Goal: Transaction & Acquisition: Purchase product/service

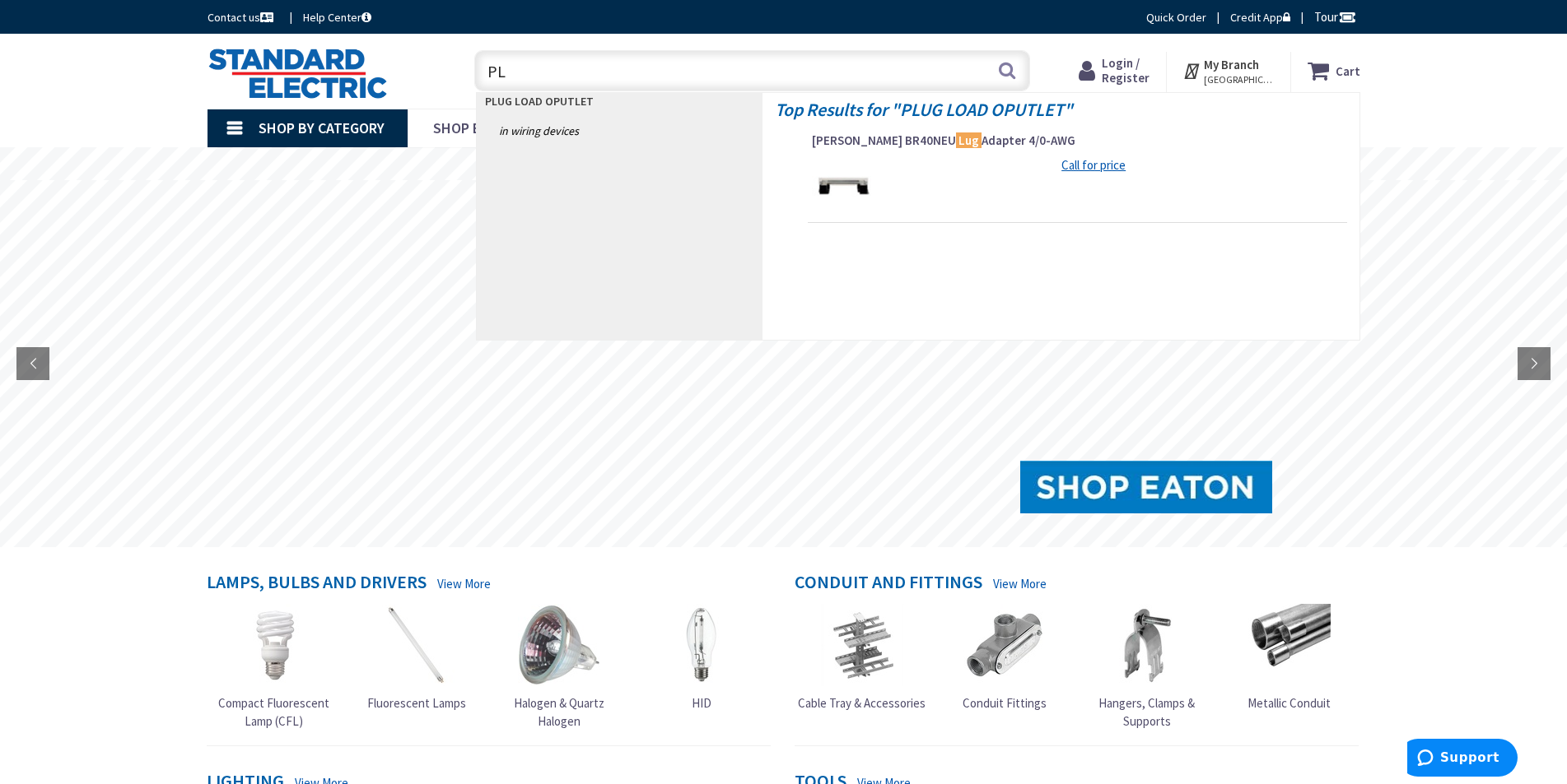
type input "P"
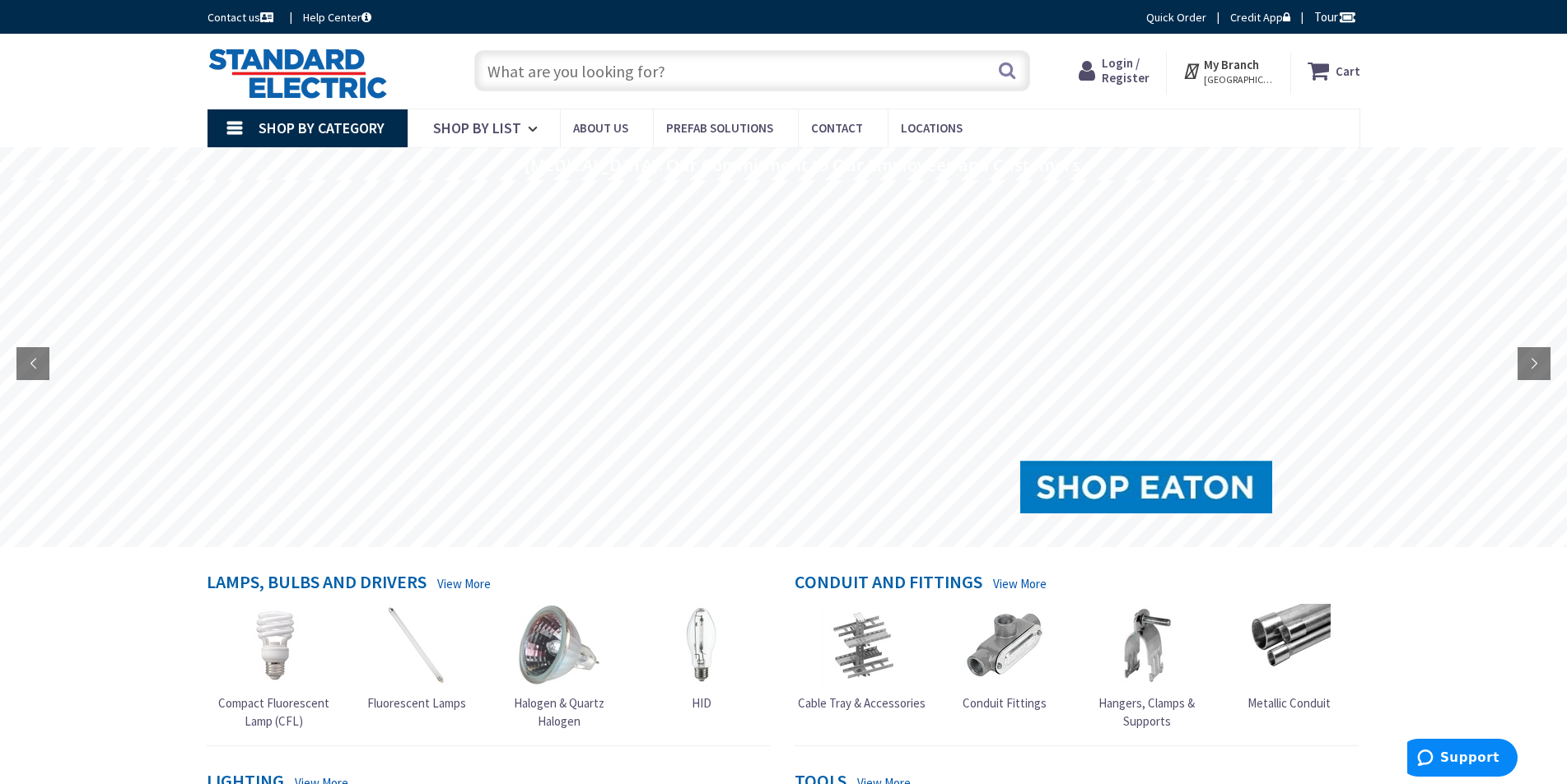
click at [1102, 71] on icon at bounding box center [1090, 71] width 23 height 30
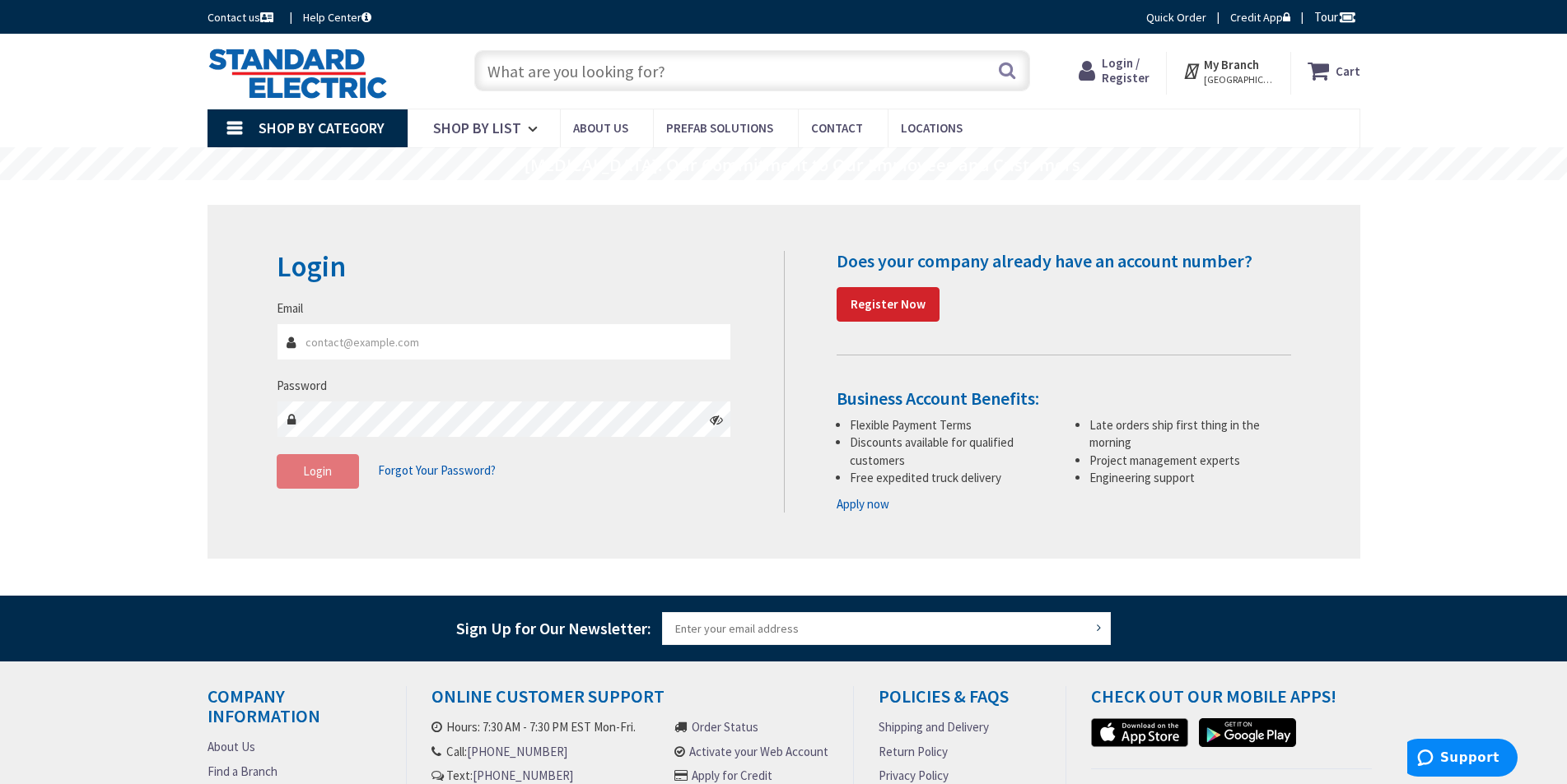
type input "mfay@deisystems-ne.com"
click at [334, 473] on button "Login" at bounding box center [317, 471] width 83 height 35
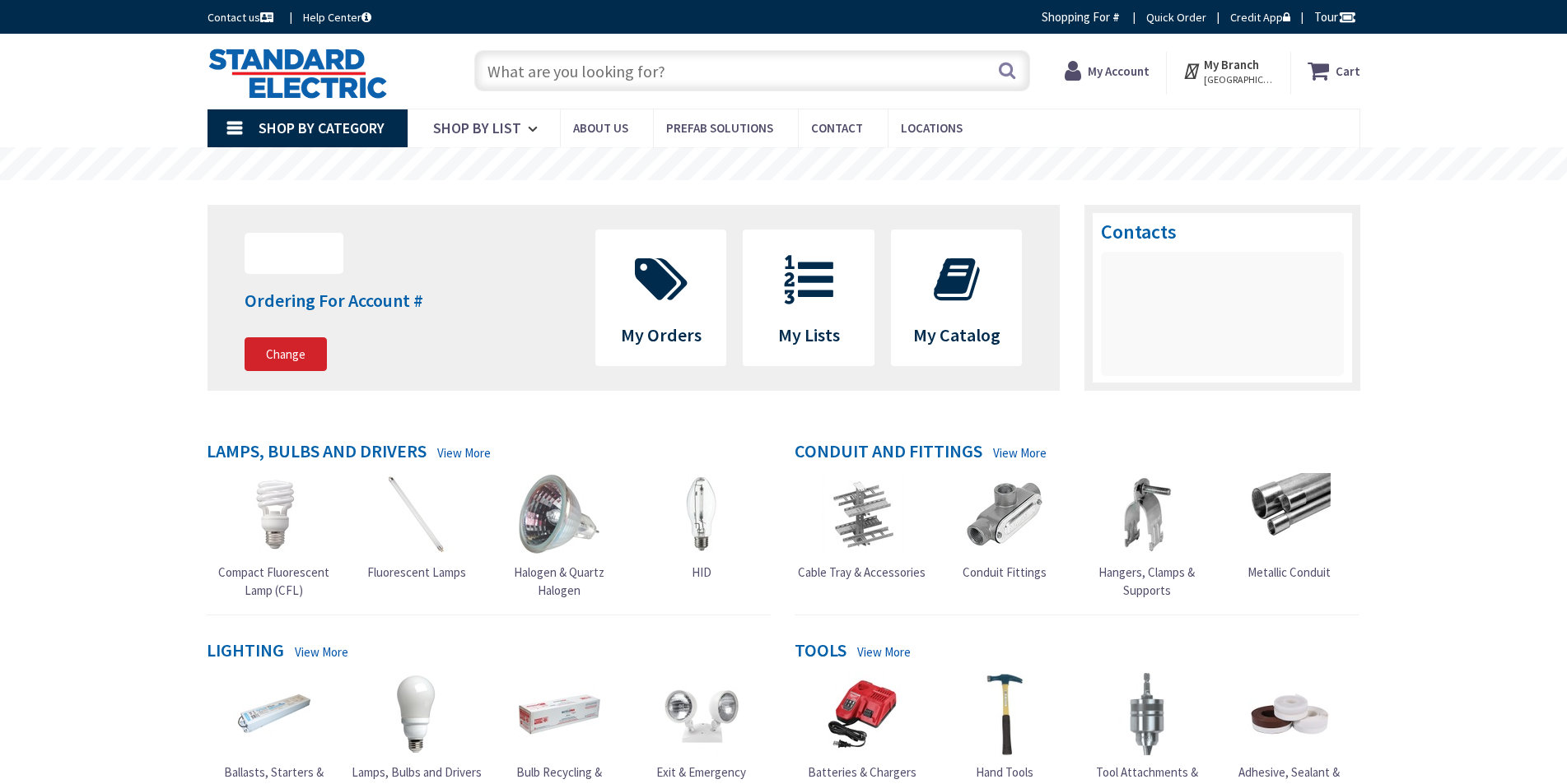
click at [588, 82] on input "text" at bounding box center [751, 71] width 556 height 41
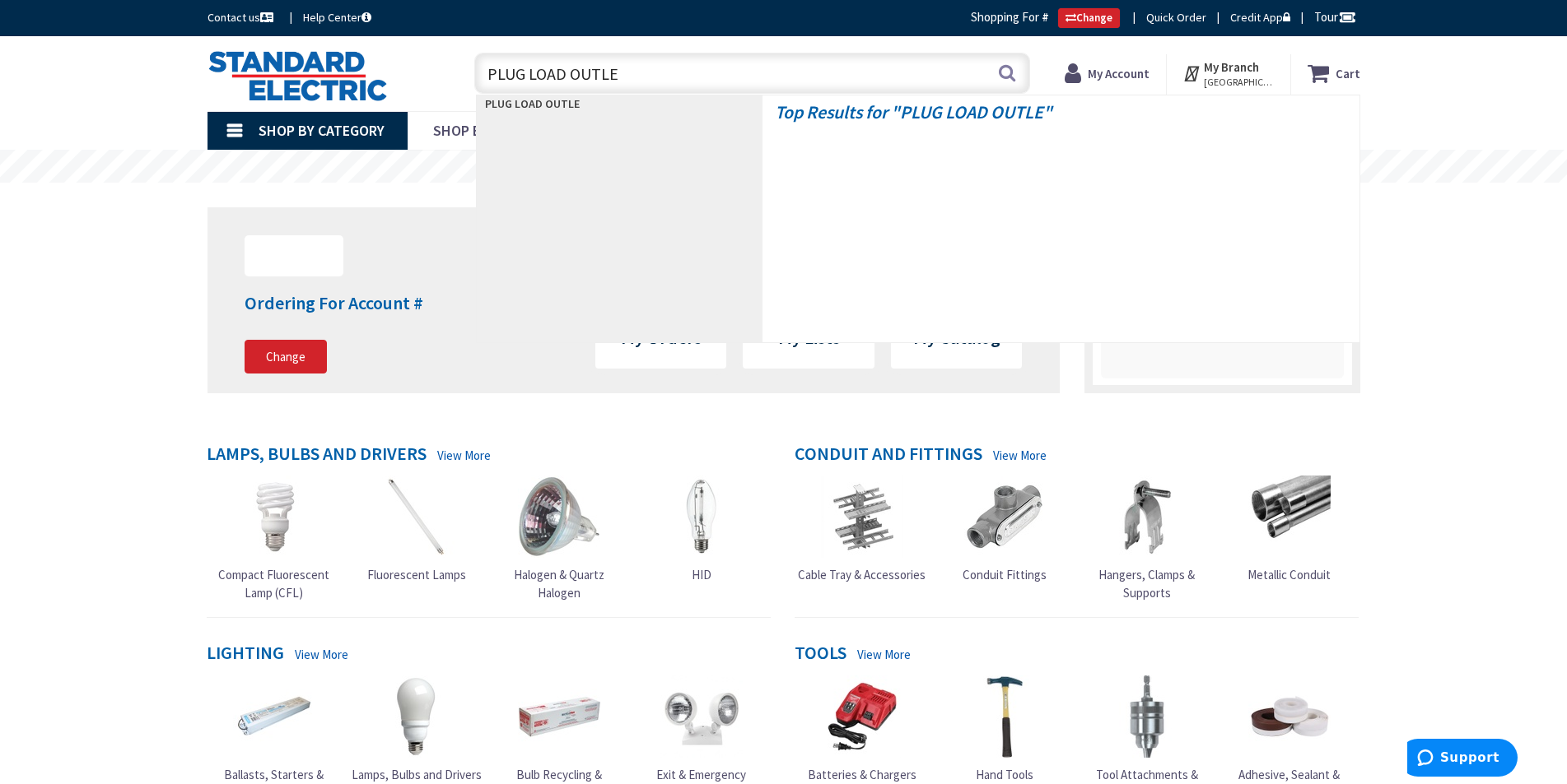
type input "PLUG LOAD OUTLET"
